Goal: Transaction & Acquisition: Book appointment/travel/reservation

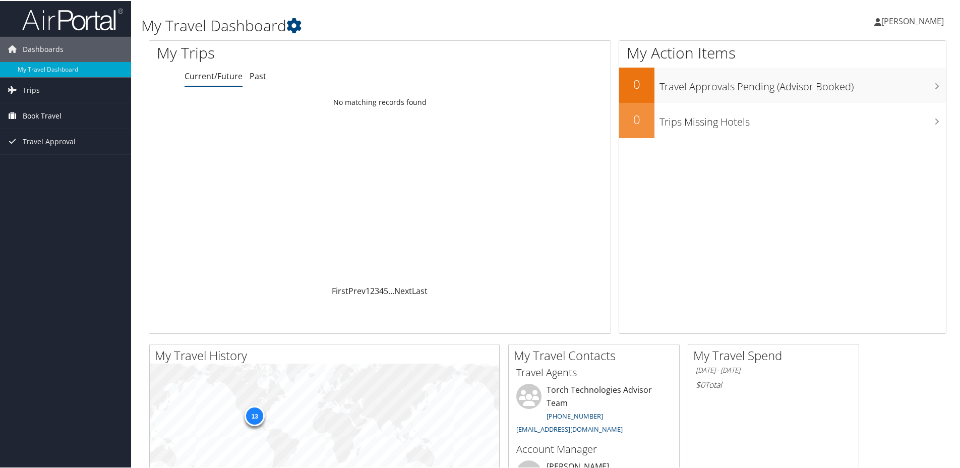
click at [37, 112] on span "Book Travel" at bounding box center [42, 114] width 39 height 25
click at [48, 162] on link "Book/Manage Online Trips" at bounding box center [65, 165] width 131 height 15
